Goal: Find contact information: Find contact information

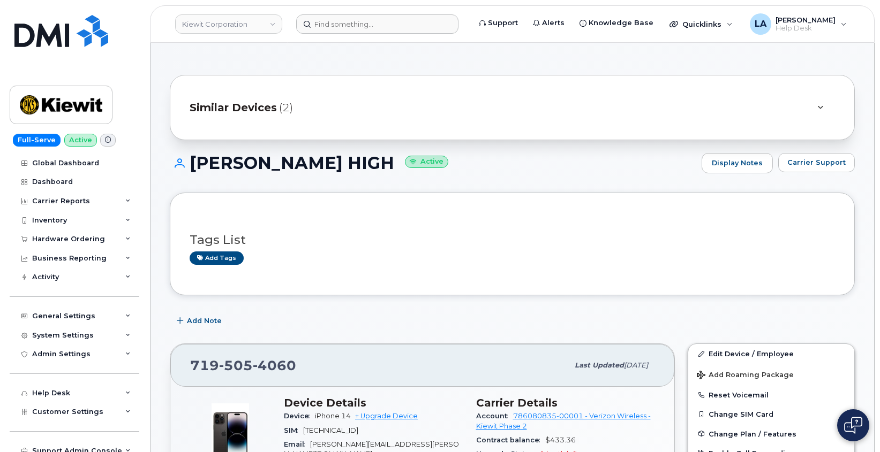
scroll to position [86, 0]
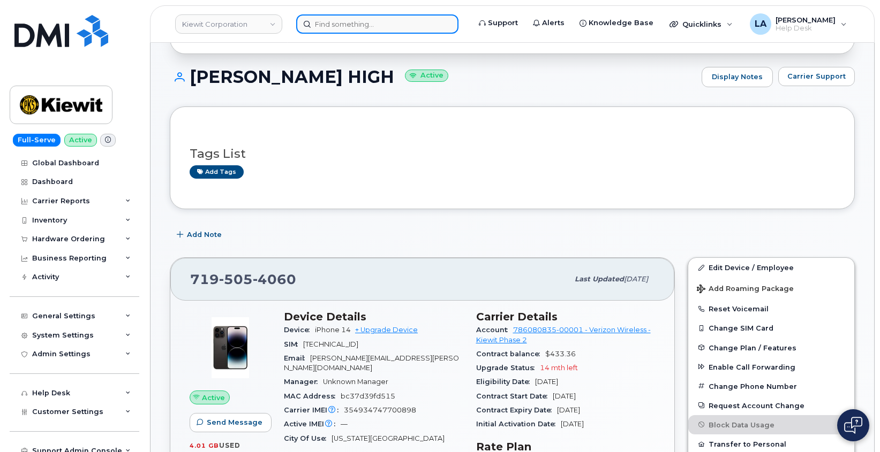
click at [373, 25] on input at bounding box center [377, 23] width 162 height 19
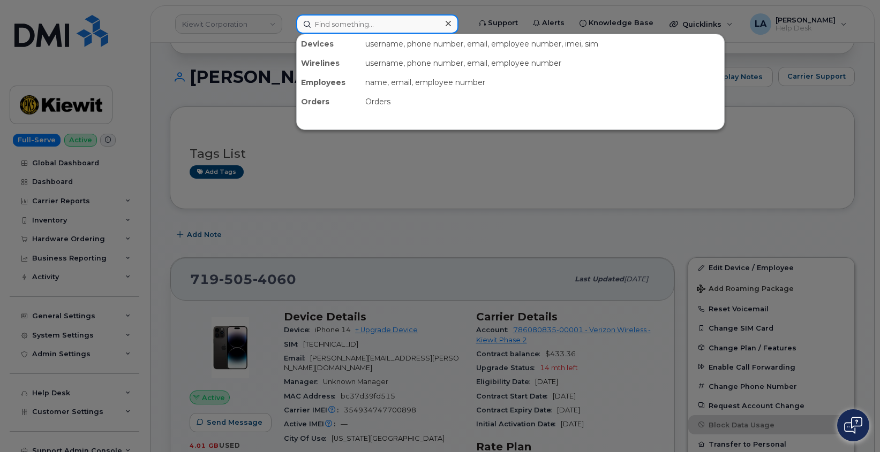
paste input "330 501 0086"
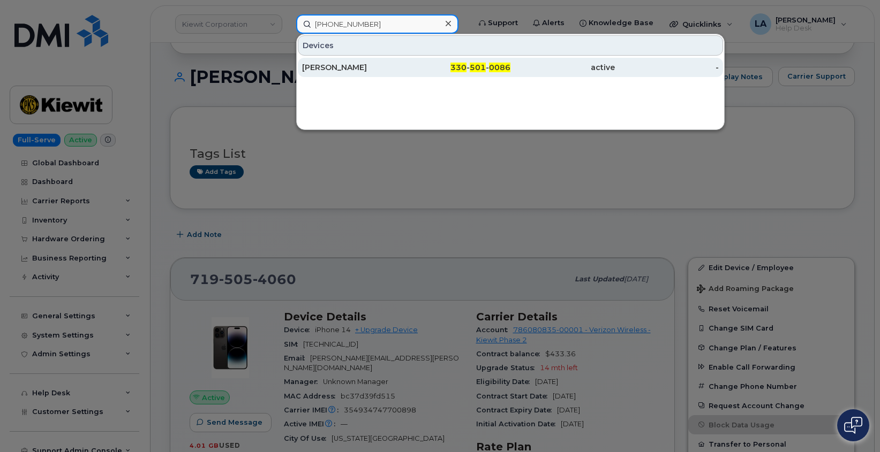
type input "330 501 0086"
click at [359, 70] on div "ROBERT E EMERY" at bounding box center [354, 67] width 104 height 11
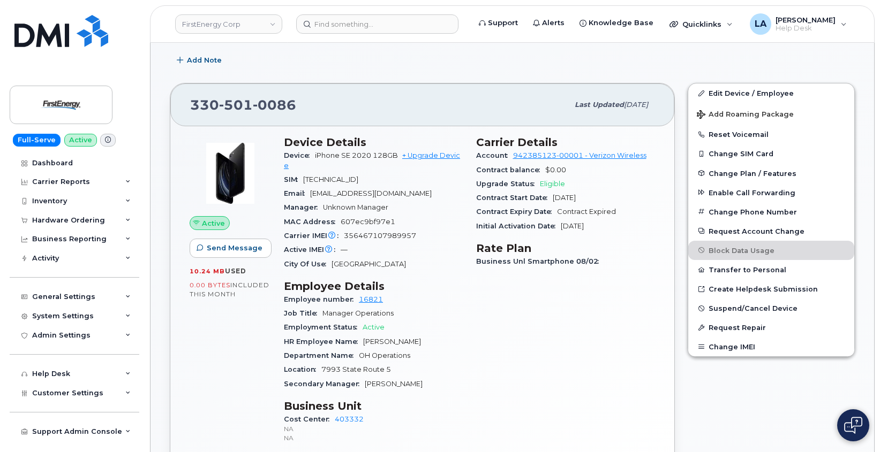
scroll to position [270, 0]
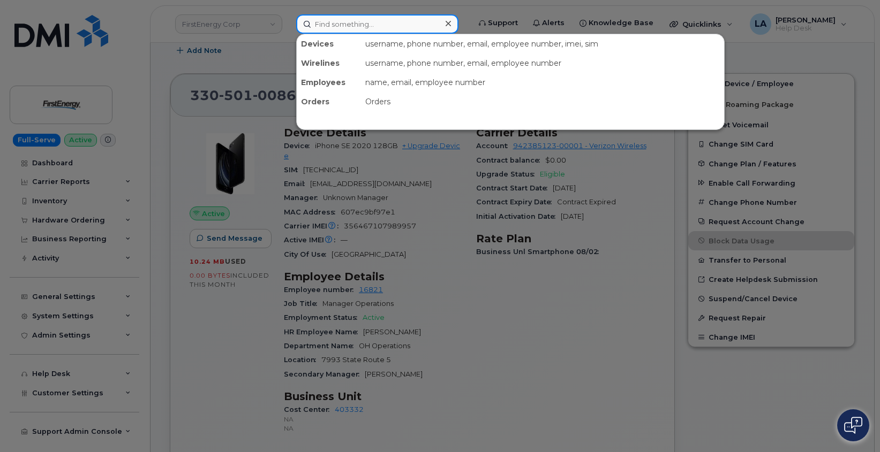
click at [330, 23] on input at bounding box center [377, 23] width 162 height 19
paste input "908 296 4162"
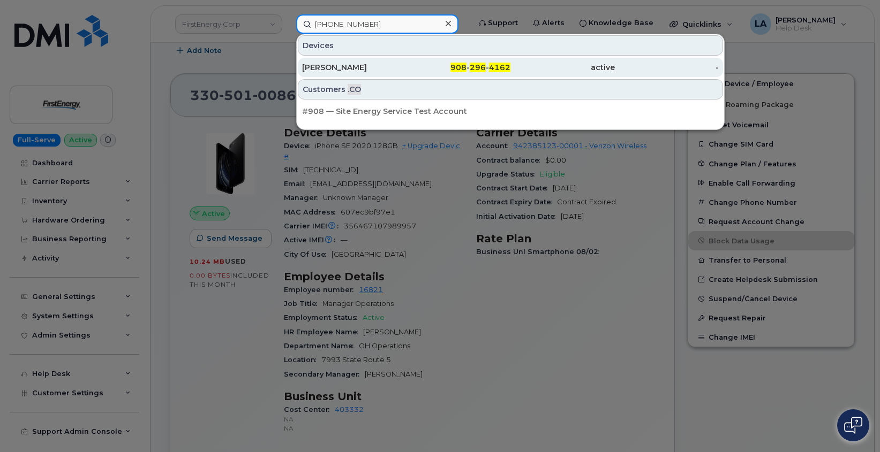
type input "908 296 4162"
click at [406, 74] on div "HUIMIN SHI" at bounding box center [458, 67] width 104 height 19
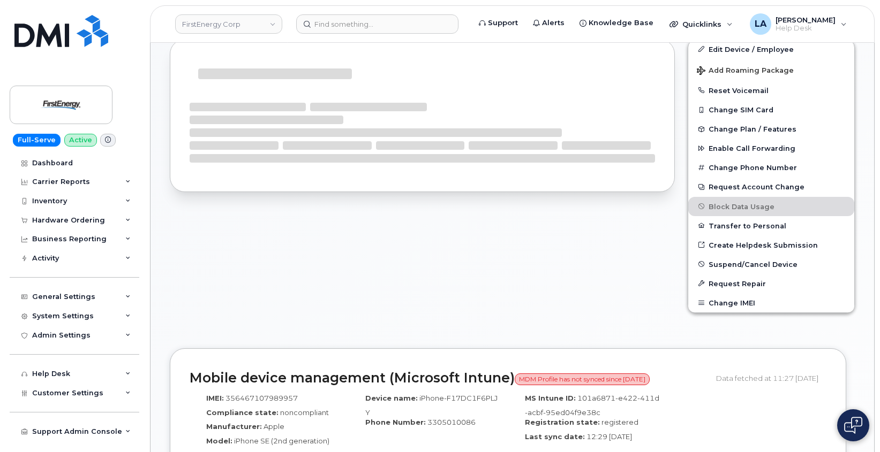
scroll to position [316, 0]
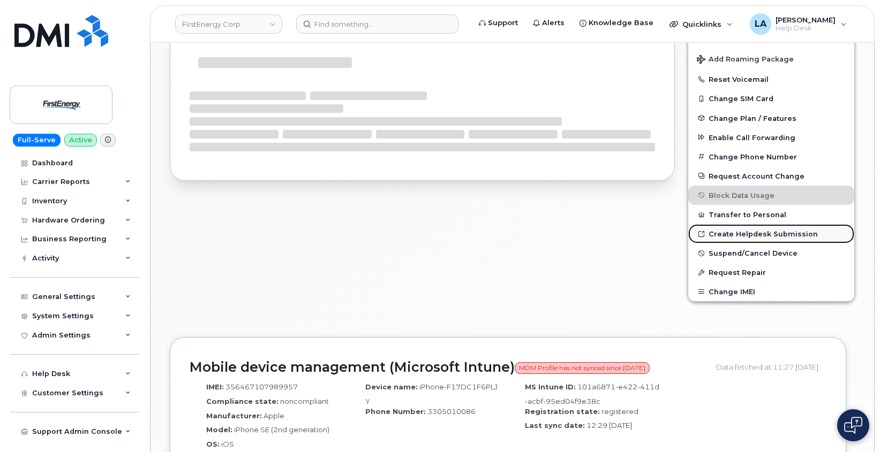
click at [765, 234] on link "Create Helpdesk Submission" at bounding box center [771, 233] width 166 height 19
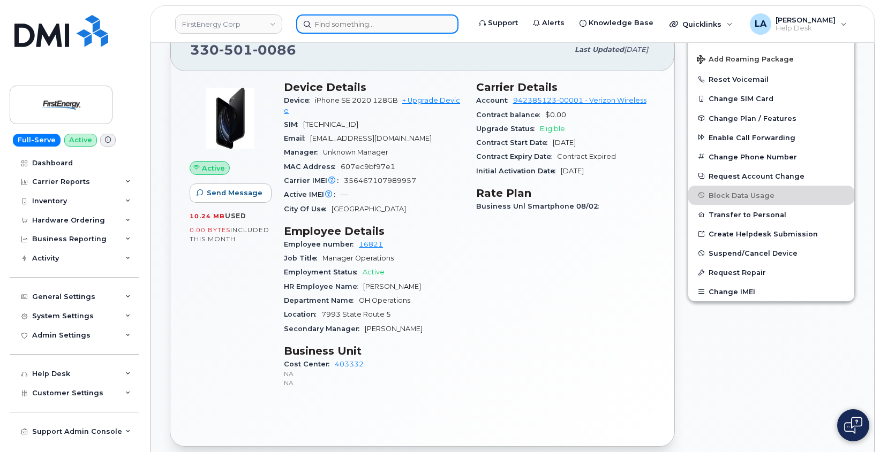
click at [351, 19] on input at bounding box center [377, 23] width 162 height 19
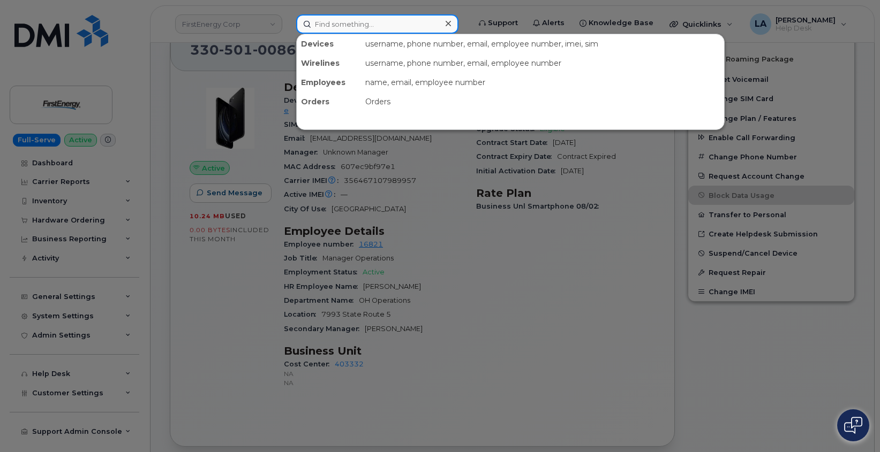
paste input "Madison Manahan"
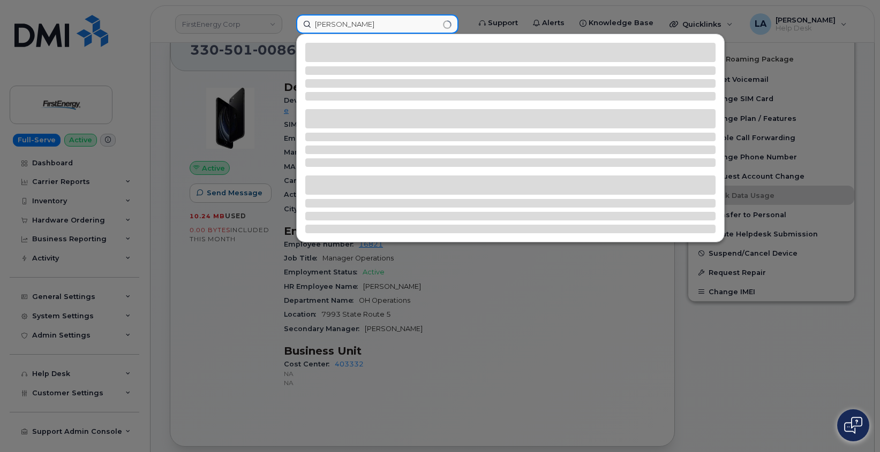
type input "Madison Manahan"
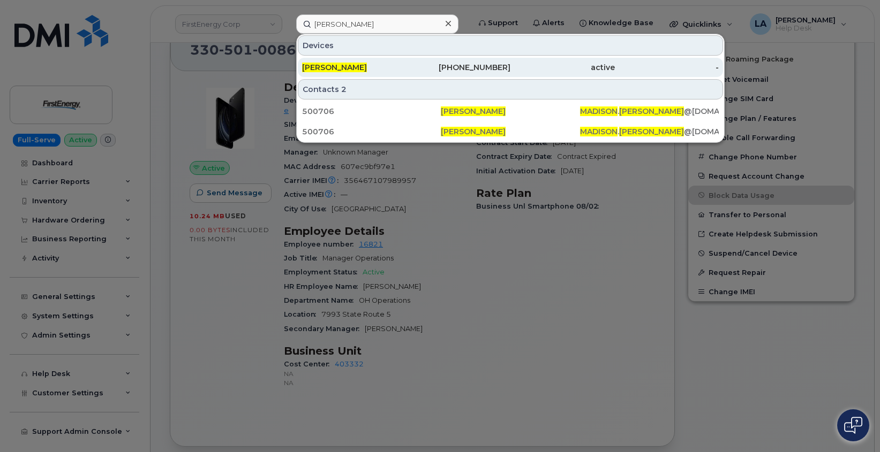
click at [343, 64] on span "MADISON MANAHAN" at bounding box center [334, 68] width 65 height 10
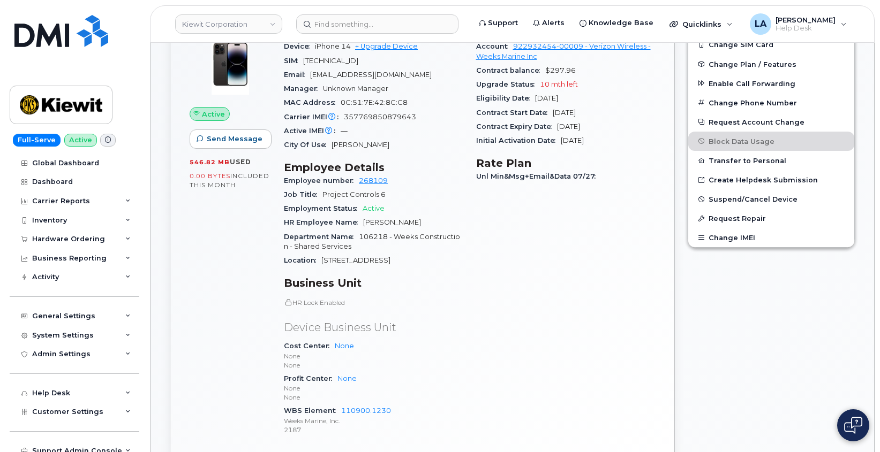
scroll to position [325, 0]
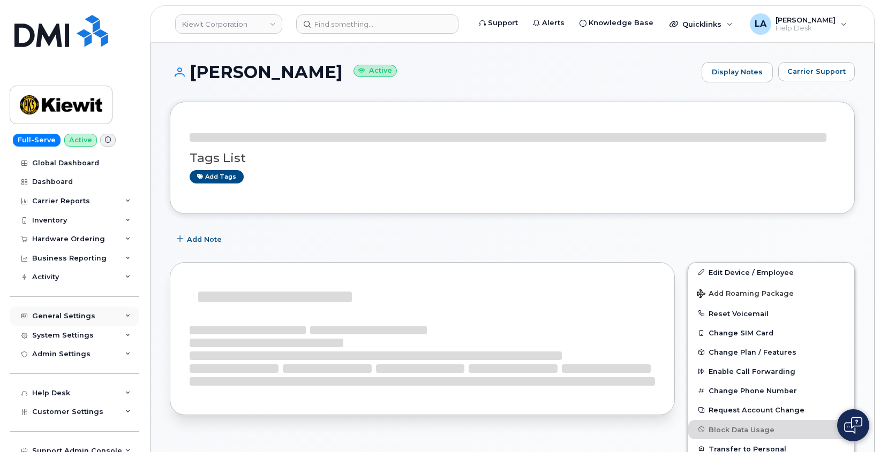
click at [125, 312] on div "General Settings" at bounding box center [75, 316] width 130 height 19
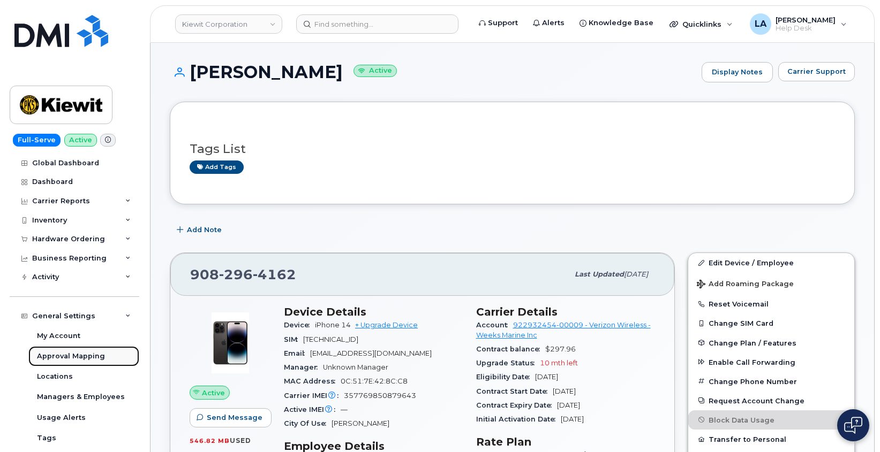
click at [79, 354] on div "Approval Mapping" at bounding box center [71, 357] width 68 height 10
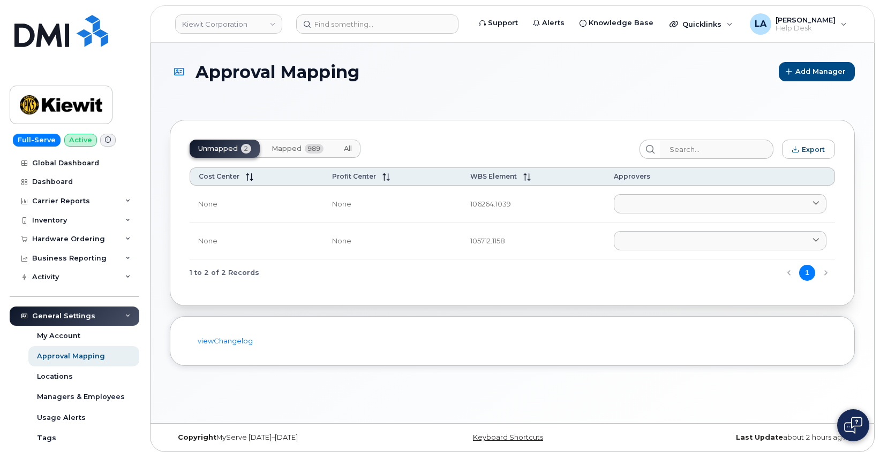
click at [283, 140] on button "Mapped 989" at bounding box center [297, 149] width 69 height 18
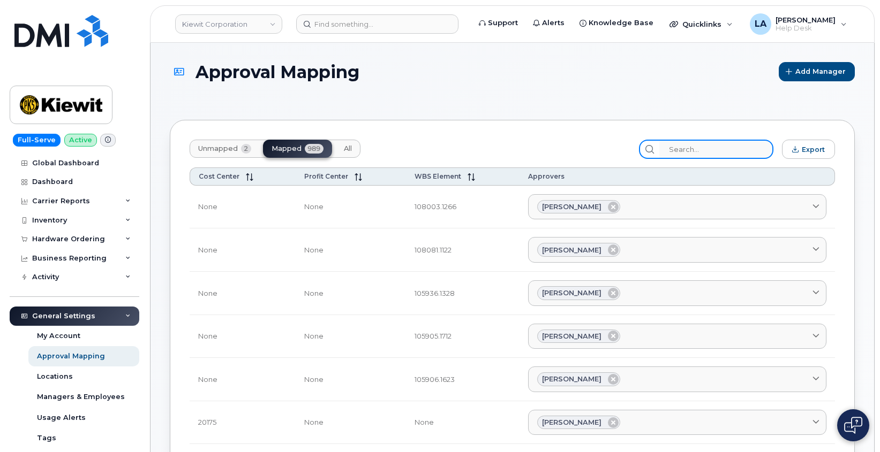
click at [717, 148] on input "search" at bounding box center [716, 149] width 114 height 19
paste input "110900.1230"
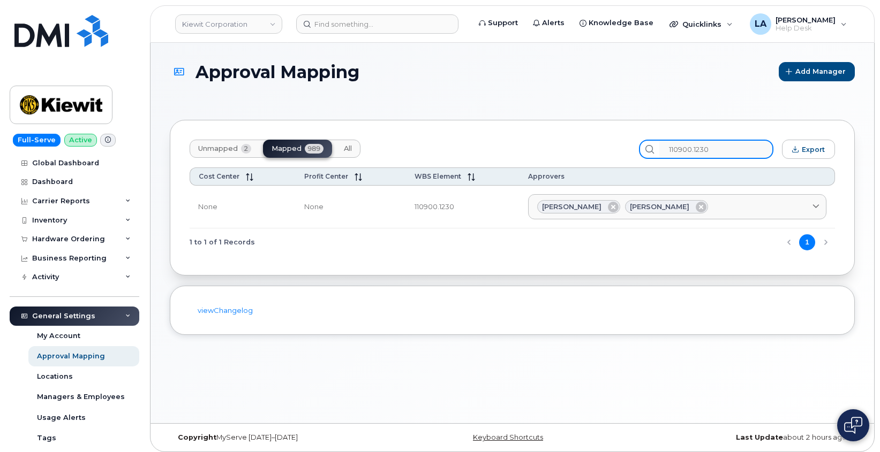
type input "110900.1230"
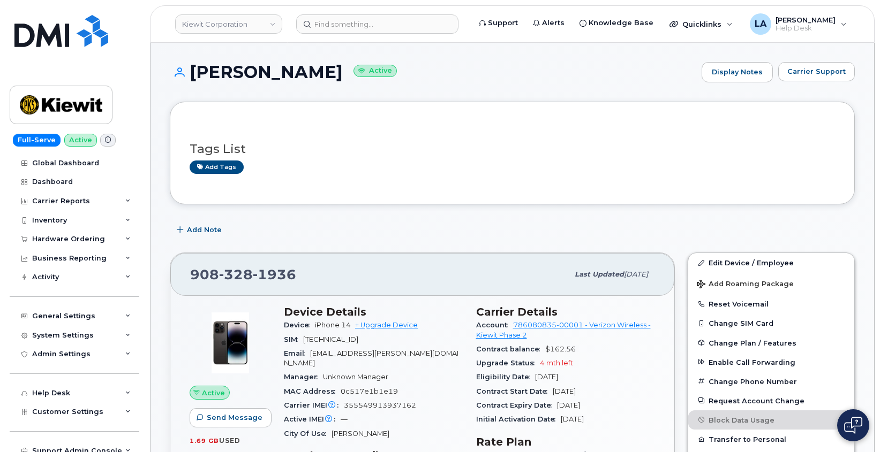
click at [391, 354] on span "MADISON.MANAHAN@WEEKSMARINE.COM" at bounding box center [371, 359] width 175 height 18
click at [340, 359] on div "Email MADISON.MANAHAN@WEEKSMARINE.COM" at bounding box center [373, 359] width 179 height 24
drag, startPoint x: 308, startPoint y: 348, endPoint x: 320, endPoint y: 361, distance: 17.8
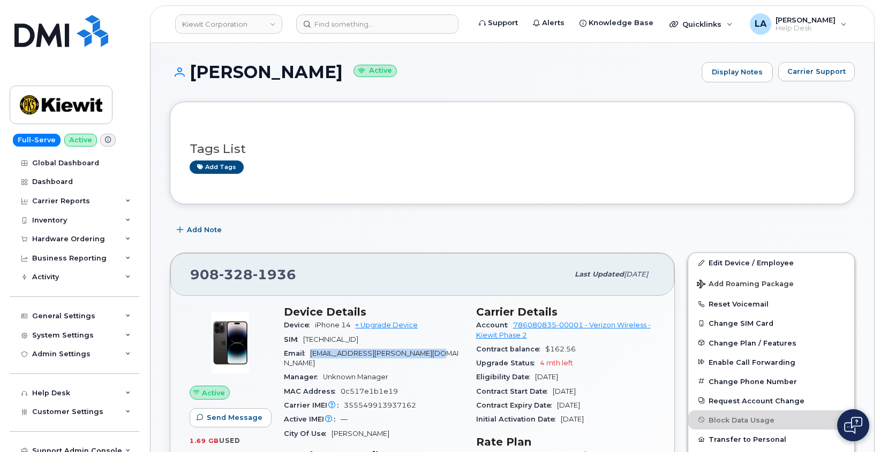
click at [320, 361] on div "Email MADISON.MANAHAN@WEEKSMARINE.COM" at bounding box center [373, 359] width 179 height 24
copy span "MADISON.MANAHAN@WEEKSMARINE.COM"
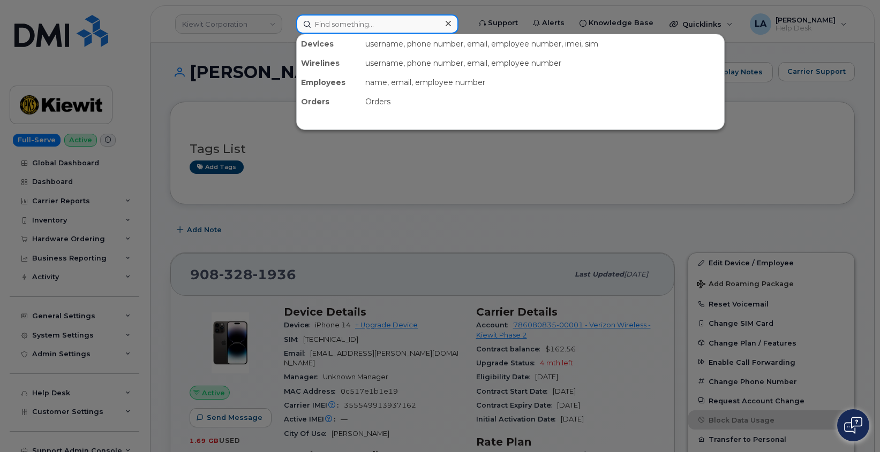
click at [374, 24] on input at bounding box center [377, 23] width 162 height 19
paste input "[PERSON_NAME]"
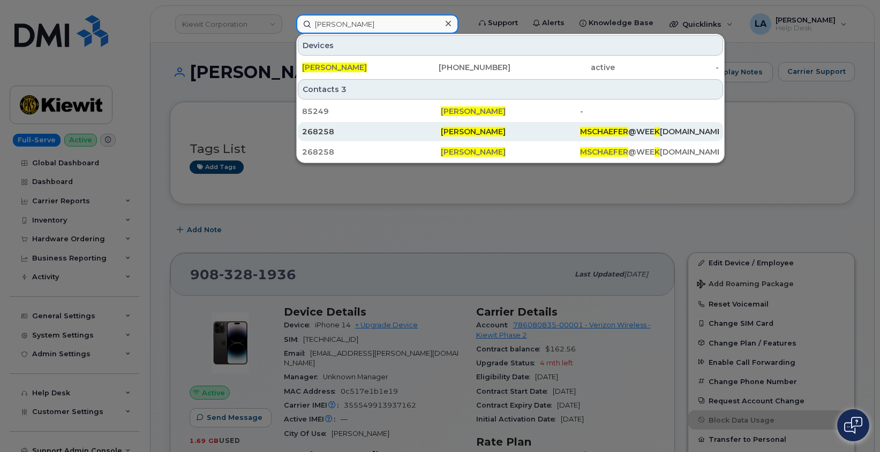
type input "[PERSON_NAME]"
click at [326, 133] on div "268258" at bounding box center [371, 131] width 139 height 11
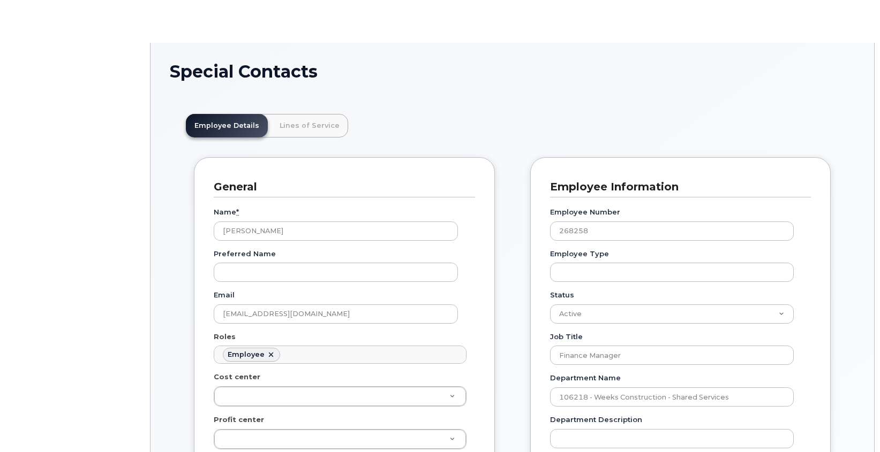
scroll to position [32, 0]
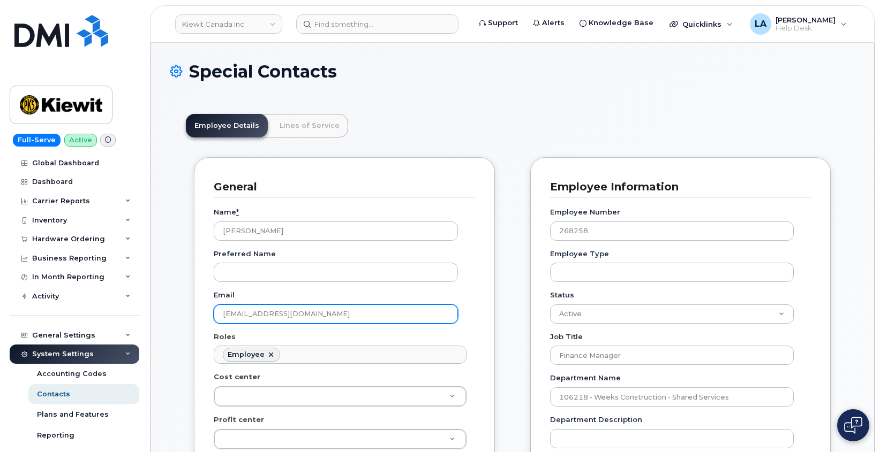
drag, startPoint x: 365, startPoint y: 313, endPoint x: 202, endPoint y: 313, distance: 163.3
click at [202, 313] on div "General Name * [PERSON_NAME] Preferred Name Email [EMAIL_ADDRESS][DOMAIN_NAME] …" at bounding box center [344, 450] width 301 height 587
